Goal: Find contact information

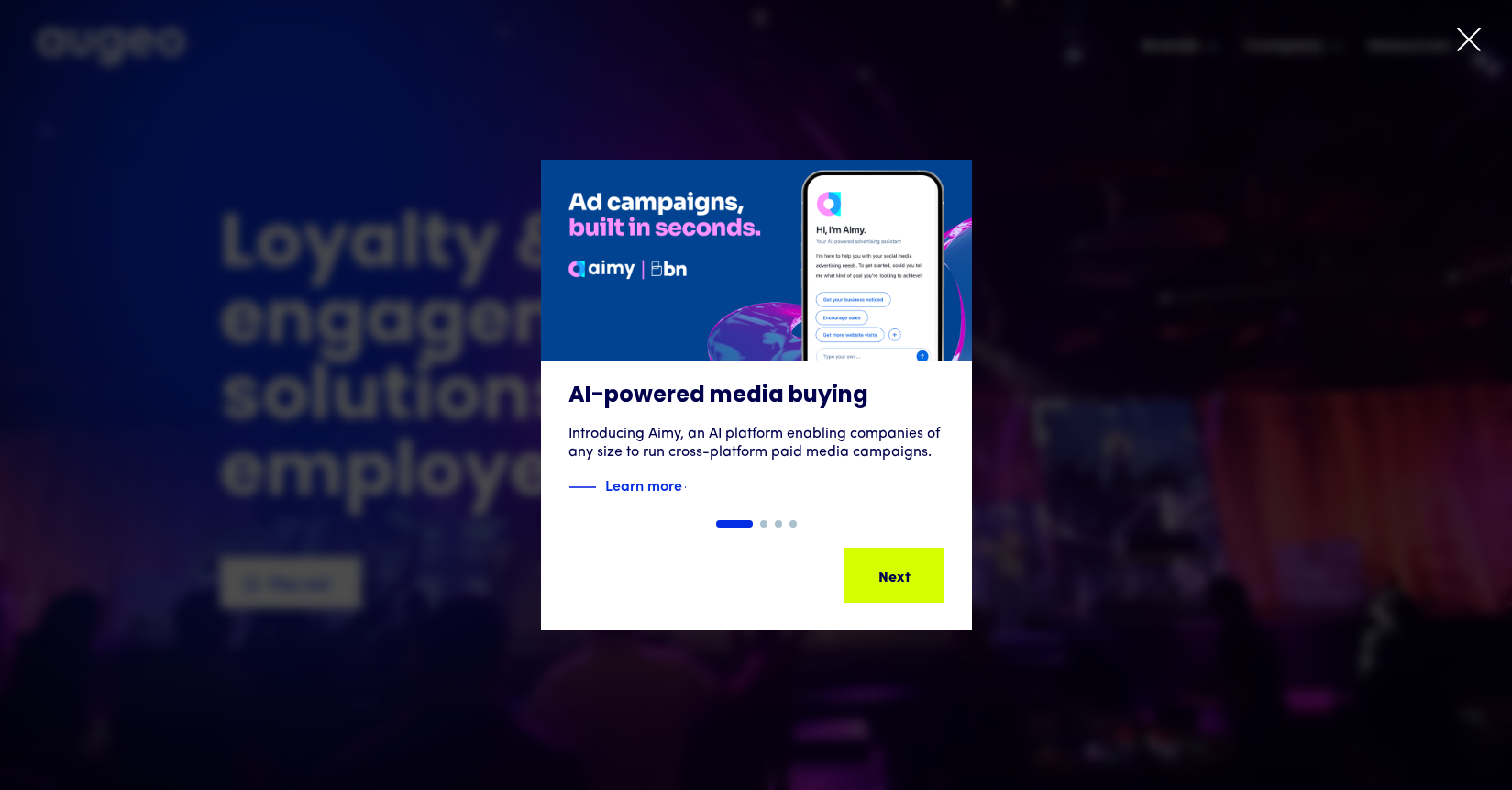
click at [1464, 34] on icon at bounding box center [1469, 39] width 27 height 27
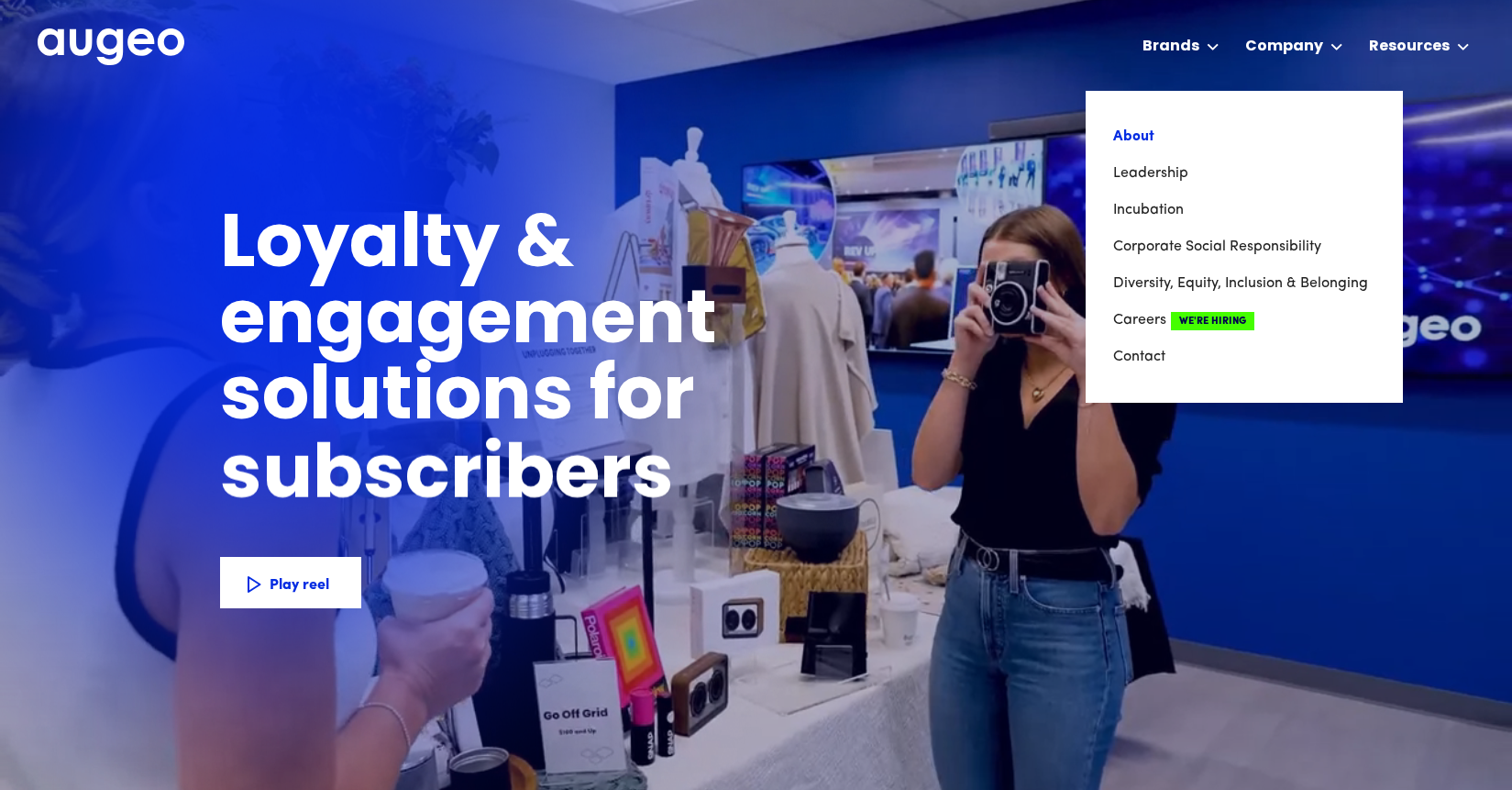
click at [1118, 144] on link "About" at bounding box center [1244, 137] width 262 height 37
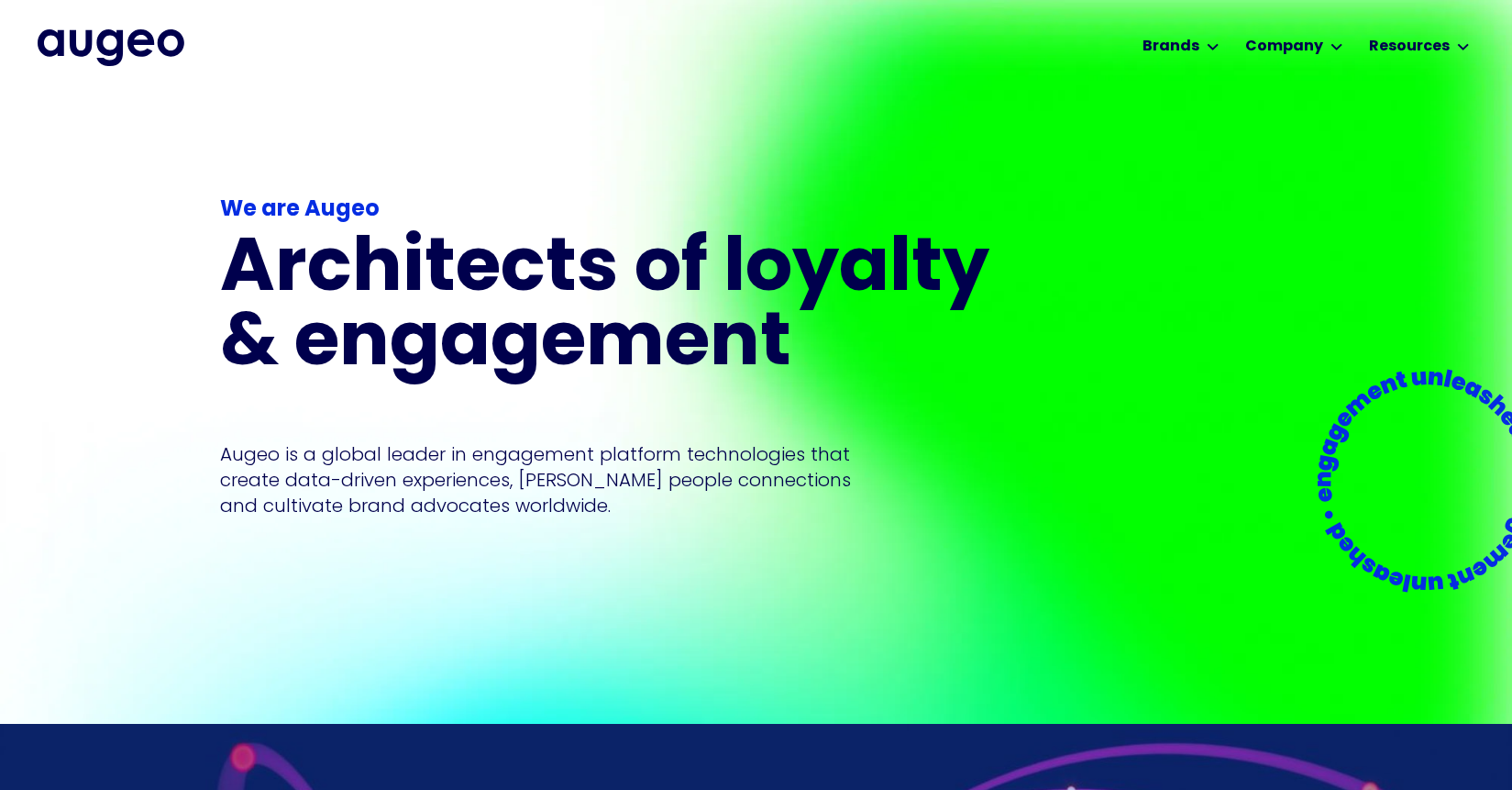
click at [825, 476] on p "Augeo is a global leader in engagement platform technologies that create data-d…" at bounding box center [536, 479] width 631 height 77
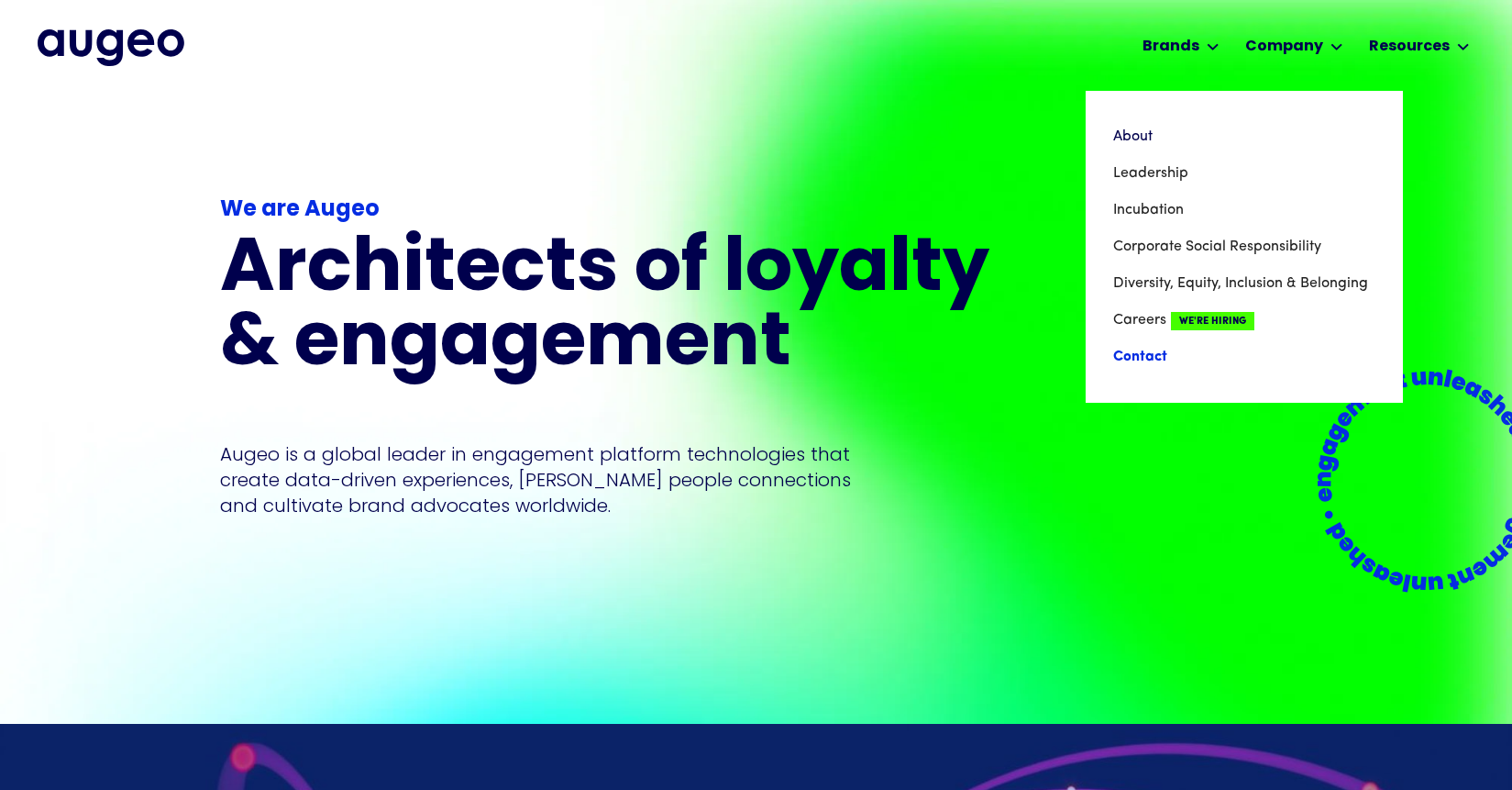
click at [1130, 359] on link "Contact" at bounding box center [1244, 357] width 262 height 37
